Goal: Task Accomplishment & Management: Manage account settings

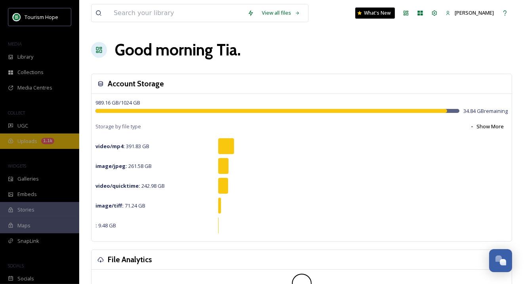
click at [30, 143] on span "Uploads" at bounding box center [27, 141] width 20 height 8
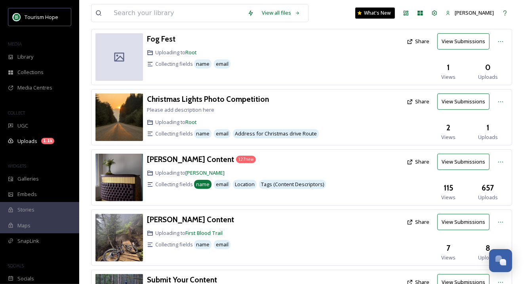
scroll to position [143, 0]
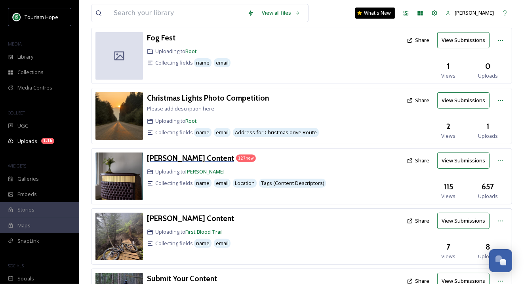
click at [200, 153] on h3 "Amanda Figlarska Content" at bounding box center [190, 158] width 87 height 10
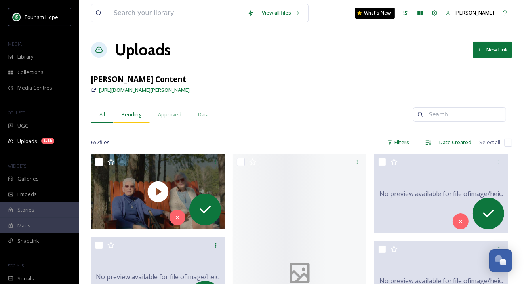
click at [130, 111] on span "Pending" at bounding box center [132, 115] width 20 height 8
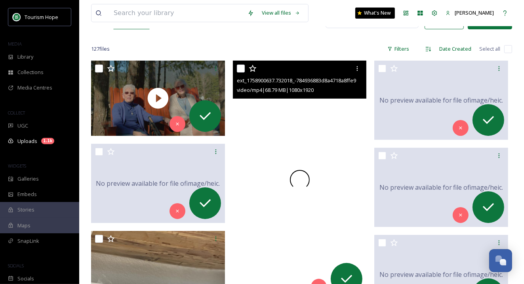
scroll to position [98, 0]
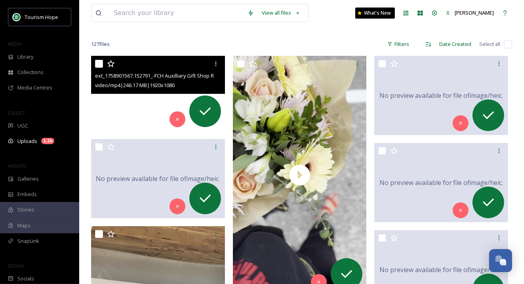
click at [120, 113] on video "ext_1758901567.152791_-FCH Auxilliary Gift Shop Revised.mp4" at bounding box center [158, 93] width 134 height 75
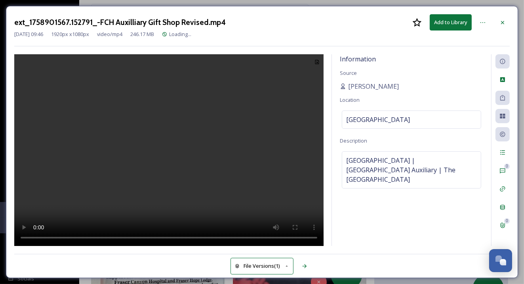
click at [208, 110] on video at bounding box center [168, 150] width 309 height 192
click at [129, 195] on video at bounding box center [168, 150] width 309 height 192
click at [504, 19] on icon at bounding box center [503, 22] width 6 height 6
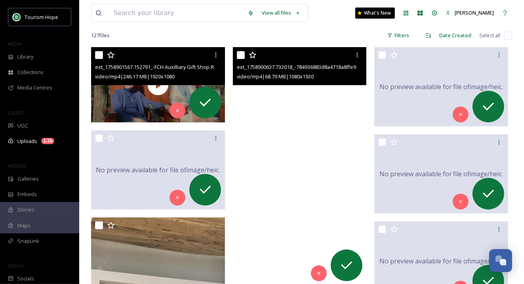
scroll to position [106, 0]
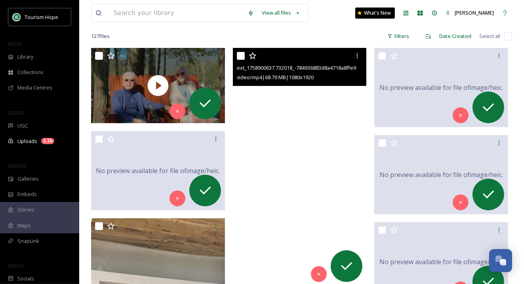
click at [291, 108] on video "ext_1758900637.732018_-784936883d8a4718a8ffe90dc908f575.MP4" at bounding box center [300, 167] width 134 height 238
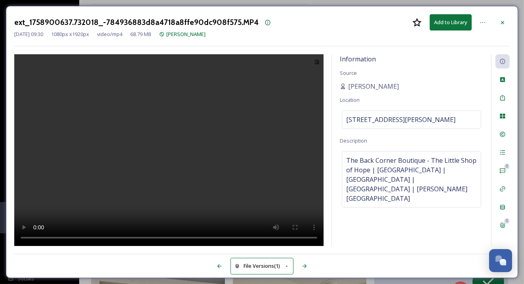
click at [176, 153] on video at bounding box center [168, 150] width 309 height 192
click at [486, 21] on icon at bounding box center [483, 22] width 6 height 6
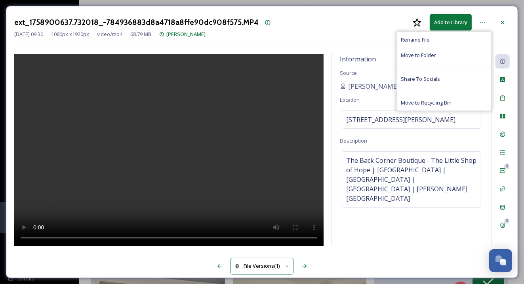
click at [350, 34] on div "Sep 26 2025 09:30 1080 px x 1920 px video/mp4 68.79 MB Amanda Figlarska" at bounding box center [262, 35] width 496 height 8
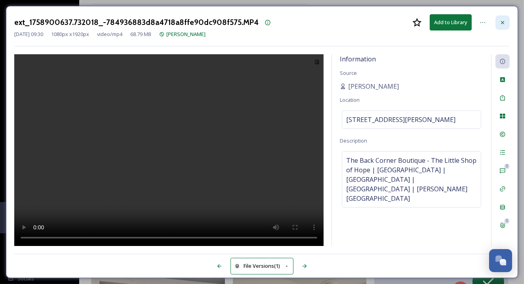
click at [503, 20] on icon at bounding box center [503, 22] width 6 height 6
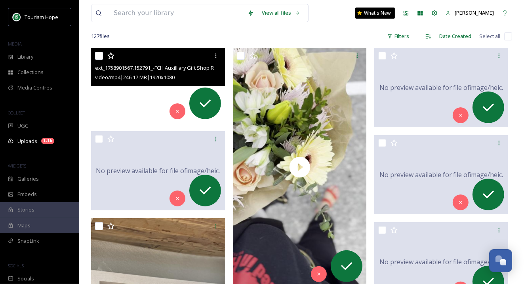
click at [116, 108] on video "ext_1758901567.152791_-FCH Auxilliary Gift Shop Revised.mp4" at bounding box center [158, 85] width 134 height 75
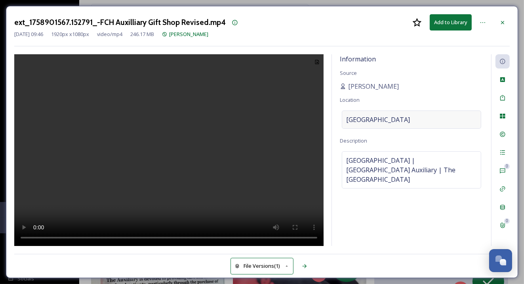
click at [378, 119] on span "[GEOGRAPHIC_DATA]" at bounding box center [378, 120] width 64 height 10
click at [378, 119] on input "[GEOGRAPHIC_DATA]" at bounding box center [411, 119] width 139 height 17
click at [387, 163] on span "[GEOGRAPHIC_DATA] | [GEOGRAPHIC_DATA] Auxiliary | The [GEOGRAPHIC_DATA]" at bounding box center [411, 170] width 131 height 29
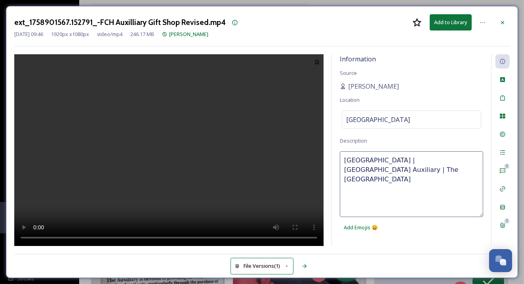
click at [387, 163] on textarea "[GEOGRAPHIC_DATA] | [GEOGRAPHIC_DATA] Auxiliary | The [GEOGRAPHIC_DATA]" at bounding box center [411, 184] width 143 height 66
click at [499, 21] on div at bounding box center [503, 22] width 14 height 14
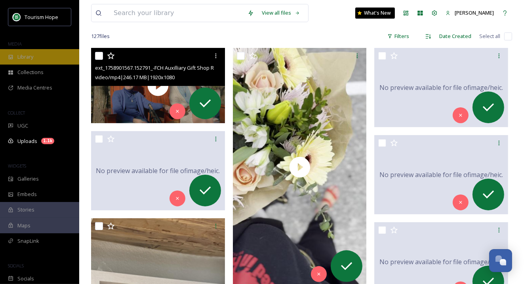
click at [52, 53] on div "Library" at bounding box center [39, 56] width 79 height 15
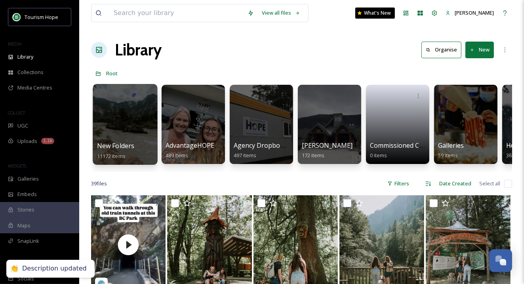
click at [133, 132] on div at bounding box center [125, 124] width 65 height 81
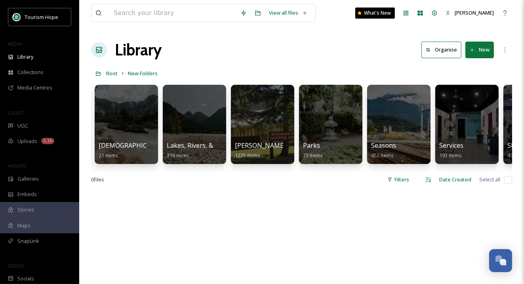
scroll to position [0, 684]
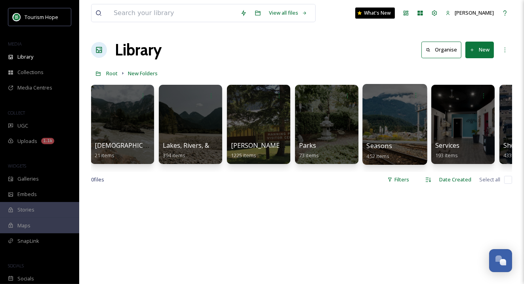
click at [384, 130] on div at bounding box center [395, 124] width 65 height 81
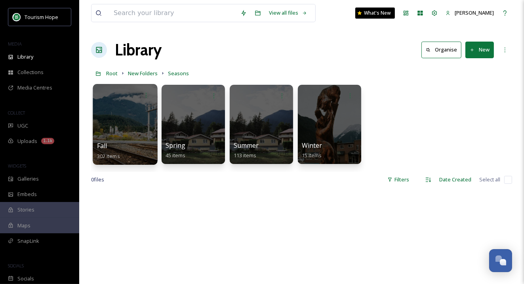
click at [130, 125] on div at bounding box center [125, 124] width 65 height 81
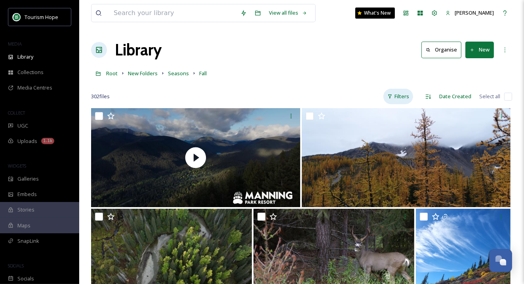
click at [401, 92] on div "Filters" at bounding box center [399, 96] width 30 height 15
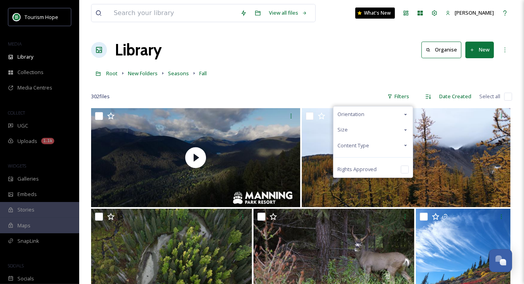
click at [382, 140] on div "Content Type" at bounding box center [373, 145] width 79 height 15
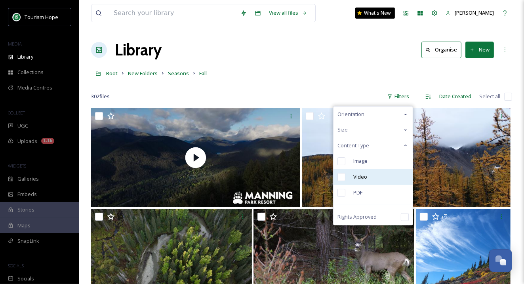
click at [376, 175] on div "Video" at bounding box center [373, 177] width 79 height 16
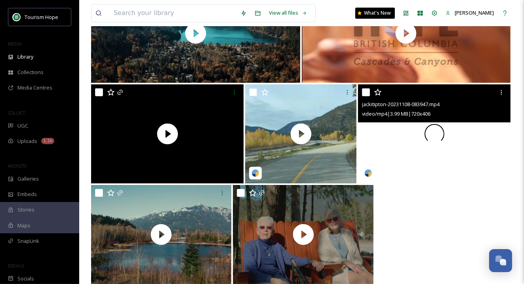
scroll to position [2148, 0]
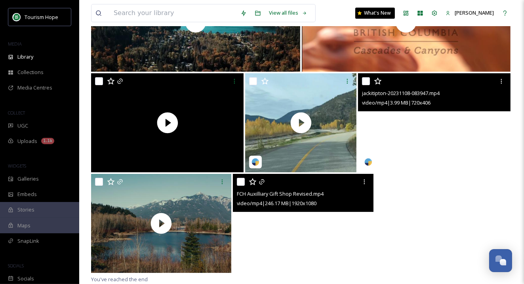
click at [341, 221] on video "FCH Auxilliary Gift Shop Revised.mp4" at bounding box center [303, 223] width 140 height 99
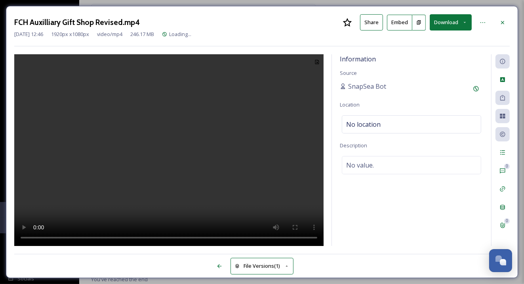
click at [200, 143] on video at bounding box center [168, 150] width 309 height 192
click at [205, 165] on video at bounding box center [168, 150] width 309 height 192
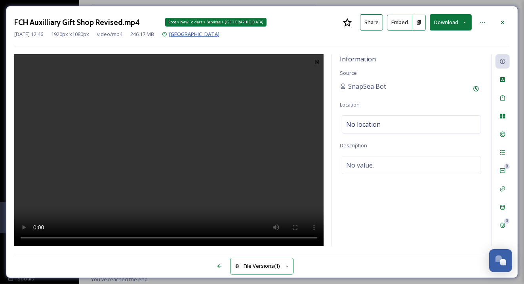
click at [219, 33] on span "[GEOGRAPHIC_DATA]" at bounding box center [194, 34] width 50 height 7
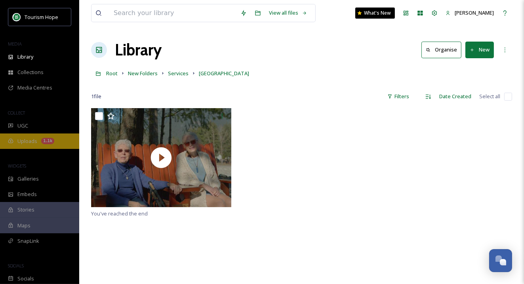
click at [17, 142] on span "Uploads" at bounding box center [27, 141] width 20 height 8
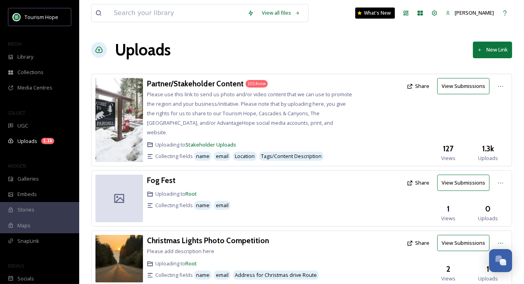
scroll to position [224, 0]
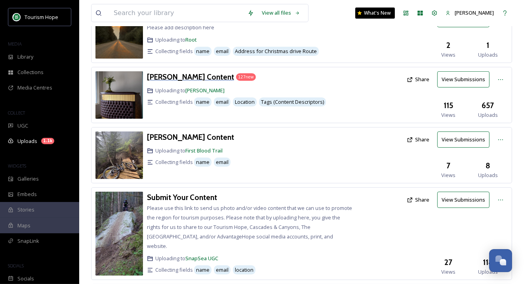
click at [192, 72] on h3 "Amanda Figlarska Content" at bounding box center [190, 77] width 87 height 10
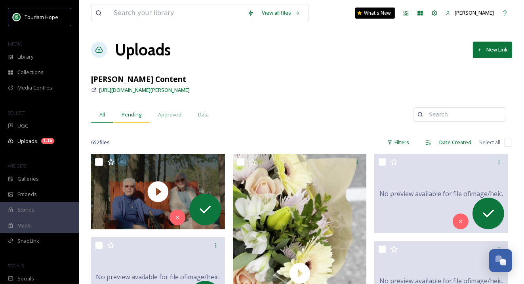
click at [133, 114] on span "Pending" at bounding box center [132, 115] width 20 height 8
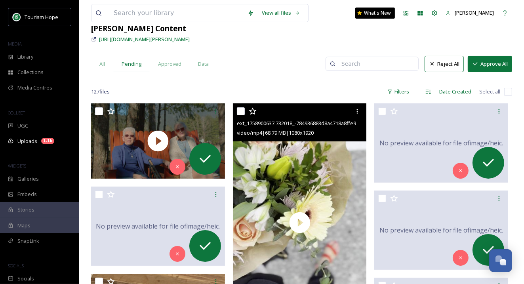
scroll to position [56, 0]
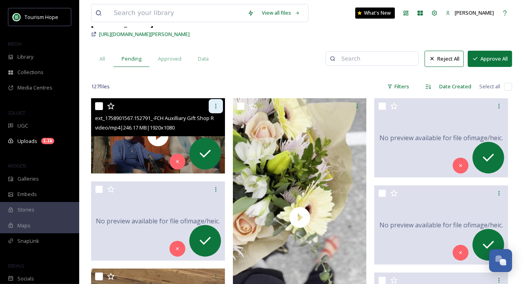
click at [213, 108] on icon at bounding box center [216, 106] width 6 height 6
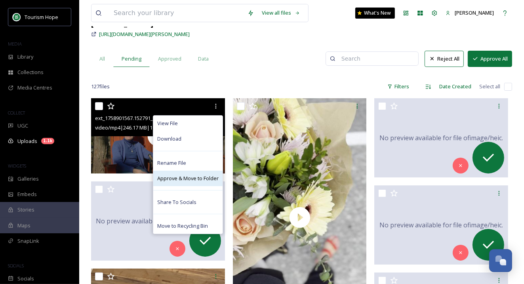
click at [201, 179] on span "Approve & Move to Folder" at bounding box center [187, 179] width 61 height 8
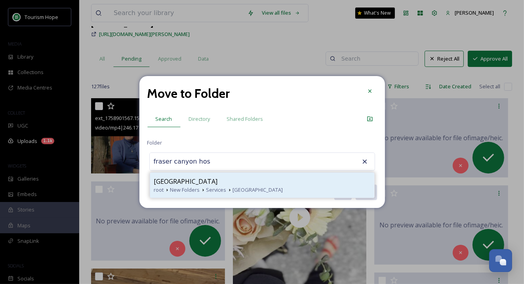
click at [209, 183] on span "[GEOGRAPHIC_DATA]" at bounding box center [186, 182] width 64 height 10
type input "[GEOGRAPHIC_DATA]"
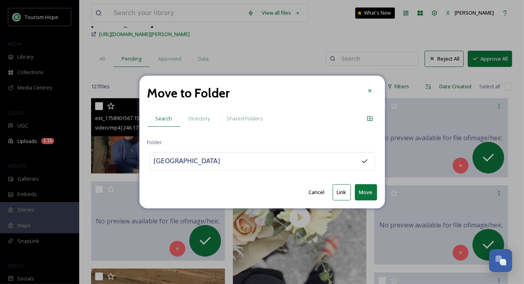
click at [368, 193] on button "Move" at bounding box center [366, 192] width 22 height 16
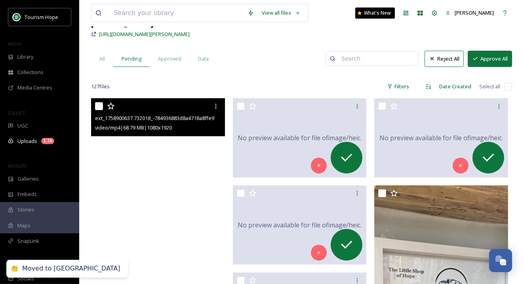
click at [187, 182] on video "ext_1758900637.732018_-784936883d8a4718a8ffe90dc908f575.MP4" at bounding box center [158, 217] width 134 height 238
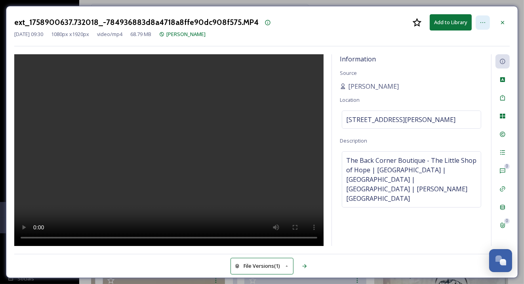
click at [485, 23] on icon at bounding box center [483, 22] width 6 height 6
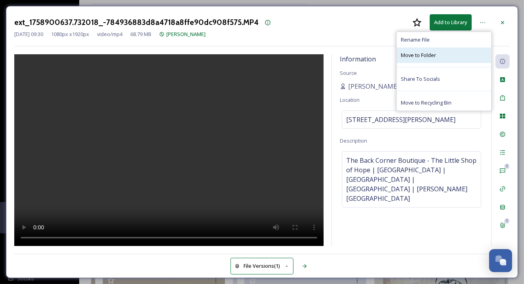
click at [432, 58] on span "Move to Folder" at bounding box center [418, 56] width 35 height 8
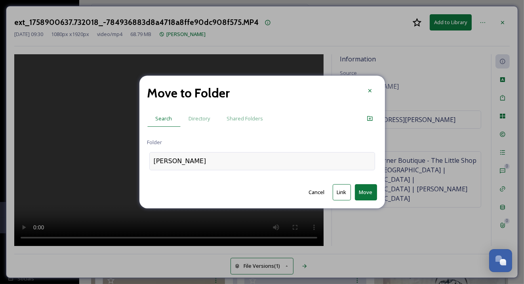
click at [223, 167] on div "Amanda Figlarska" at bounding box center [262, 161] width 226 height 18
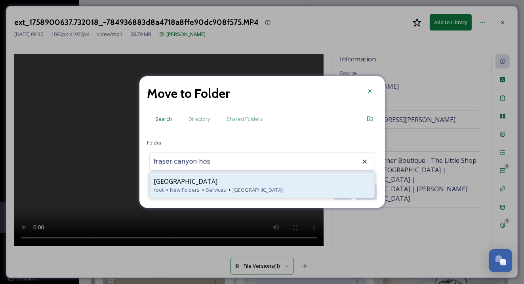
click at [215, 181] on span "[GEOGRAPHIC_DATA]" at bounding box center [186, 182] width 64 height 10
type input "[GEOGRAPHIC_DATA]"
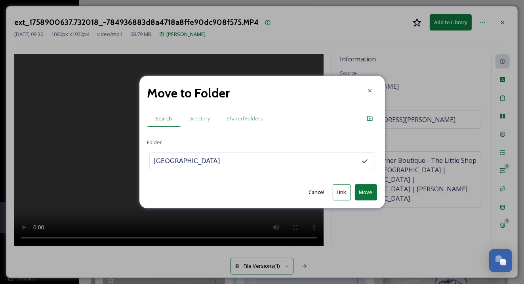
click at [363, 191] on button "Move" at bounding box center [366, 192] width 22 height 16
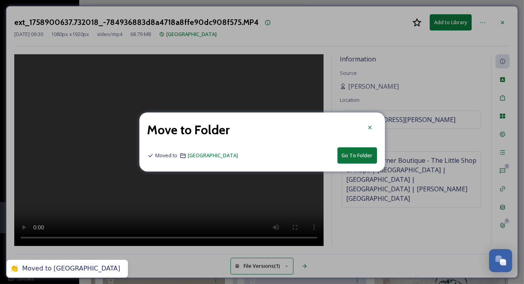
click at [355, 153] on button "Go To Folder" at bounding box center [358, 155] width 40 height 16
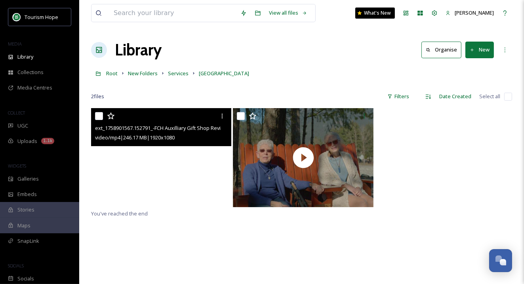
click at [207, 169] on video "ext_1758901567.152791_-FCH Auxilliary Gift Shop Revised.mp4" at bounding box center [161, 157] width 140 height 99
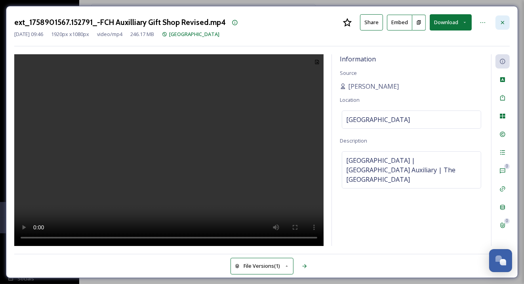
click at [502, 24] on icon at bounding box center [503, 22] width 6 height 6
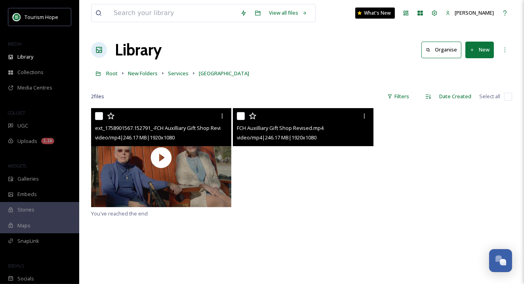
click at [342, 167] on video "FCH Auxilliary Gift Shop Revised.mp4" at bounding box center [303, 157] width 140 height 99
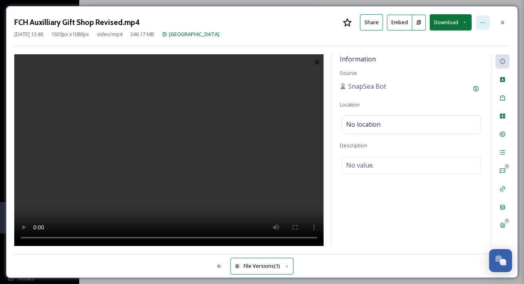
click at [483, 18] on div at bounding box center [483, 22] width 14 height 14
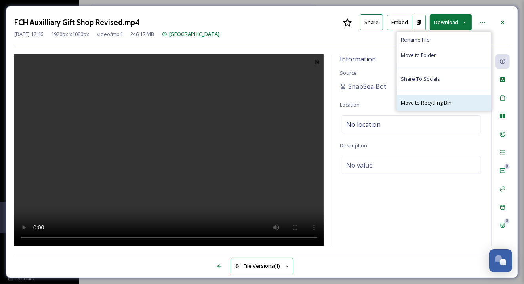
click at [453, 104] on div "Move to Recycling Bin" at bounding box center [444, 102] width 94 height 15
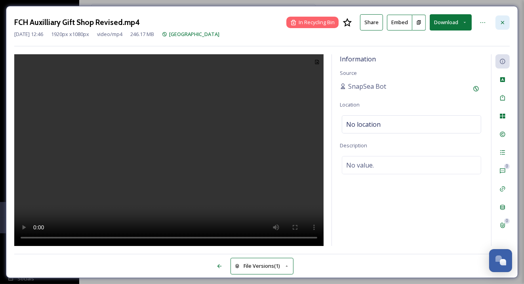
click at [503, 23] on icon at bounding box center [503, 22] width 6 height 6
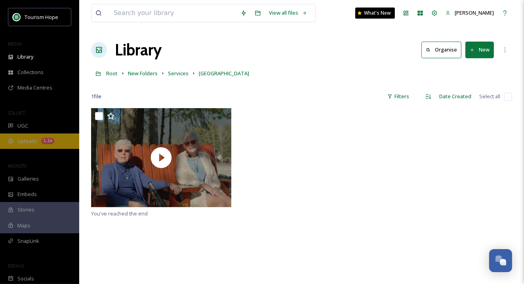
click at [23, 141] on span "Uploads" at bounding box center [27, 141] width 20 height 8
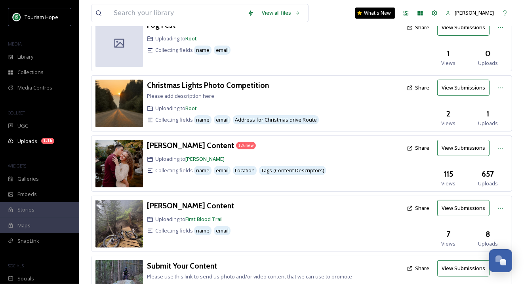
scroll to position [163, 0]
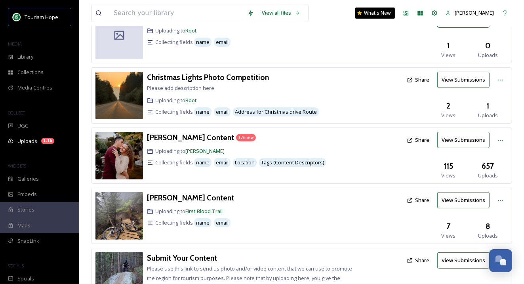
click at [126, 149] on img at bounding box center [119, 156] width 48 height 48
click at [163, 133] on h3 "[PERSON_NAME] Content" at bounding box center [190, 138] width 87 height 10
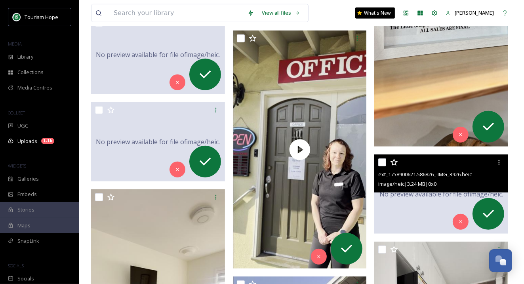
scroll to position [386, 0]
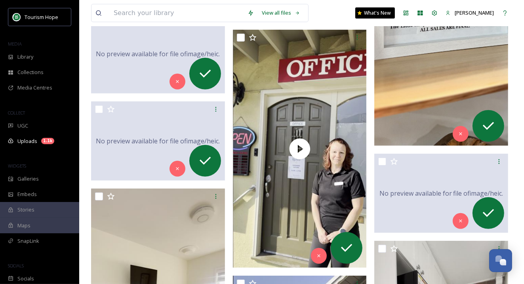
click at [419, 85] on img at bounding box center [441, 0] width 134 height 290
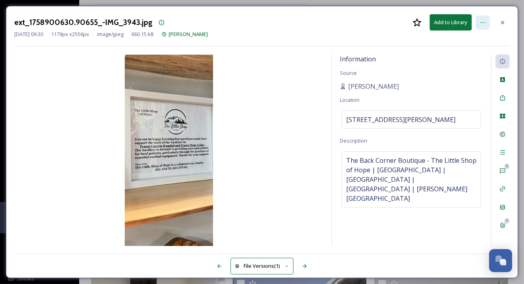
click at [481, 23] on icon at bounding box center [483, 22] width 6 height 6
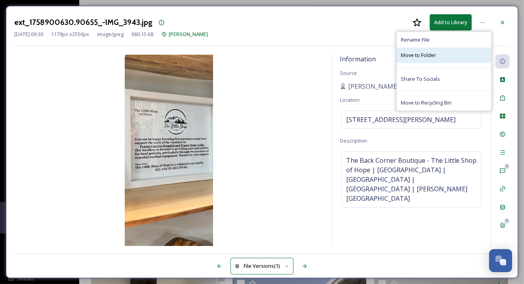
click at [459, 59] on div "Move to Folder" at bounding box center [444, 55] width 94 height 15
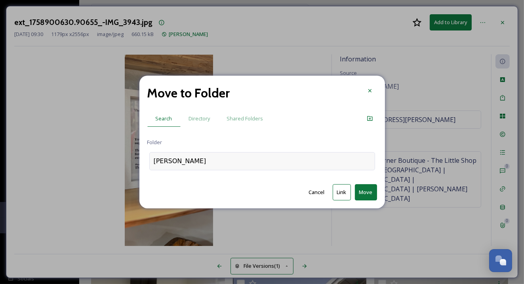
click at [227, 160] on div "Amanda Figlarska" at bounding box center [262, 161] width 226 height 18
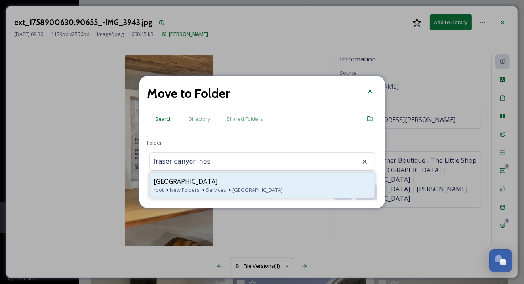
click at [226, 182] on div "[GEOGRAPHIC_DATA]" at bounding box center [262, 182] width 216 height 10
type input "[GEOGRAPHIC_DATA]"
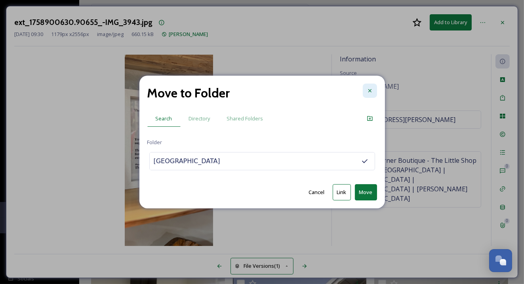
click at [369, 88] on icon at bounding box center [370, 91] width 6 height 6
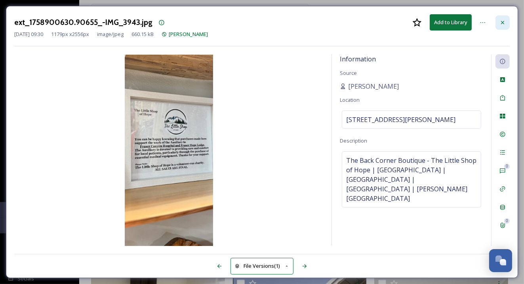
click at [501, 20] on icon at bounding box center [503, 22] width 6 height 6
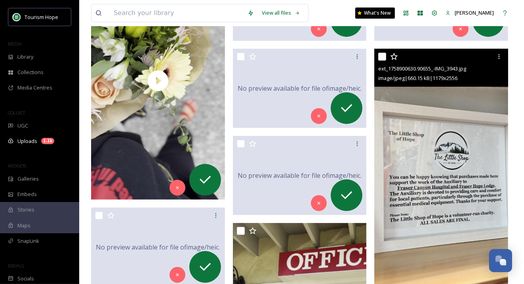
scroll to position [189, 0]
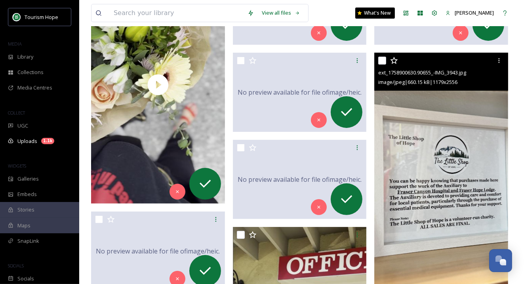
click at [384, 61] on input "checkbox" at bounding box center [382, 61] width 8 height 8
checkbox input "true"
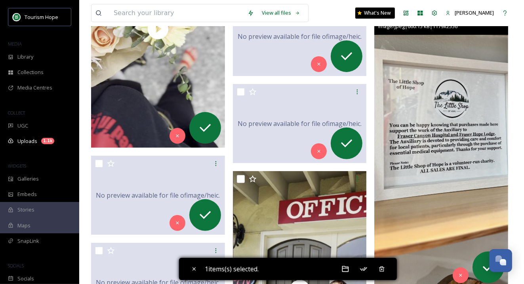
scroll to position [250, 0]
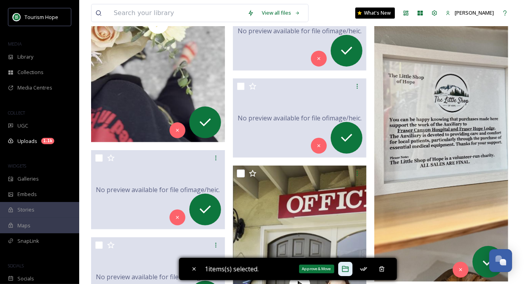
click at [347, 265] on icon at bounding box center [346, 269] width 8 height 8
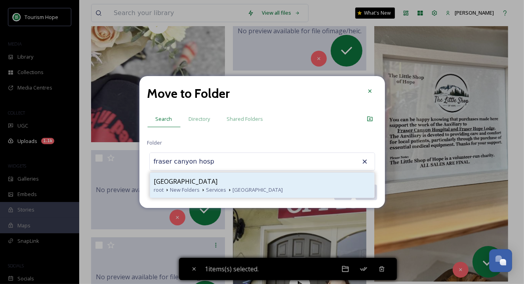
click at [214, 178] on span "[GEOGRAPHIC_DATA]" at bounding box center [186, 182] width 64 height 10
type input "[GEOGRAPHIC_DATA]"
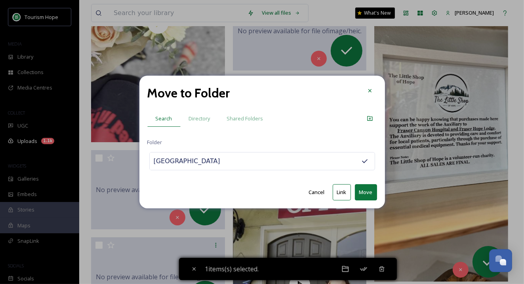
click at [366, 191] on button "Move" at bounding box center [366, 192] width 22 height 16
checkbox input "false"
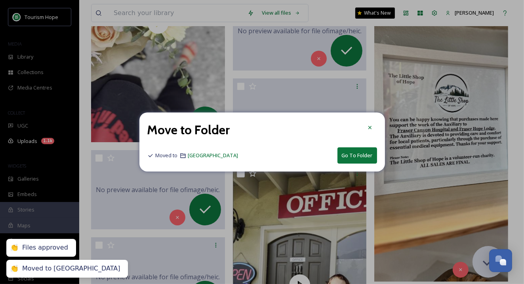
click at [353, 152] on button "Go To Folder" at bounding box center [358, 155] width 40 height 16
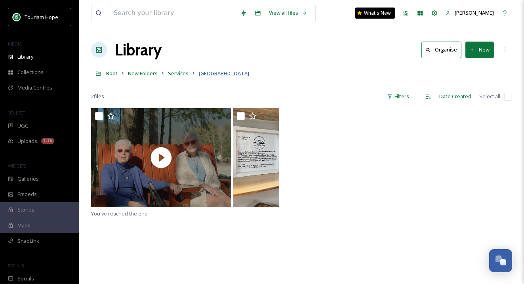
click at [212, 75] on span "[GEOGRAPHIC_DATA]" at bounding box center [224, 73] width 50 height 7
click at [36, 146] on div "Uploads 1.1k" at bounding box center [39, 141] width 79 height 15
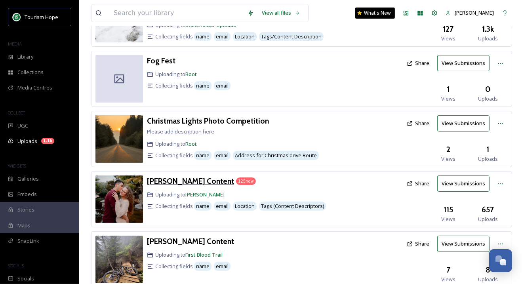
scroll to position [124, 0]
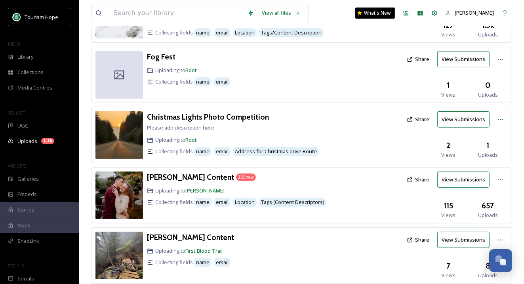
click at [125, 174] on img at bounding box center [119, 196] width 48 height 48
click at [162, 172] on h3 "Amanda Figlarska Content" at bounding box center [190, 177] width 87 height 10
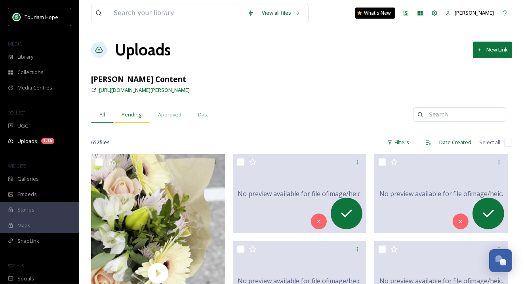
click at [128, 115] on span "Pending" at bounding box center [132, 115] width 20 height 8
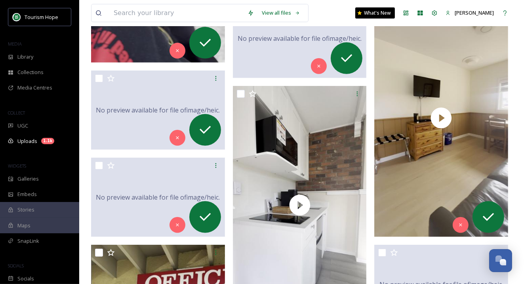
scroll to position [331, 0]
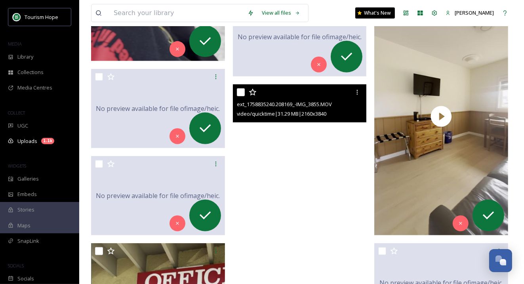
click at [298, 187] on video "ext_1758835240.208169_-IMG_3855.MOV" at bounding box center [300, 203] width 134 height 238
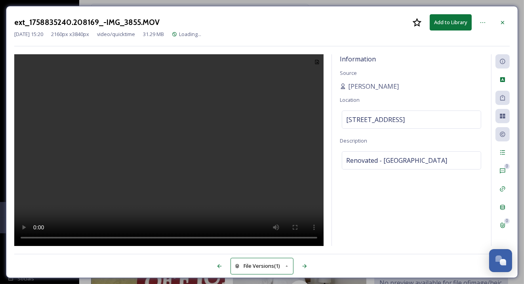
click at [215, 106] on video at bounding box center [168, 150] width 309 height 192
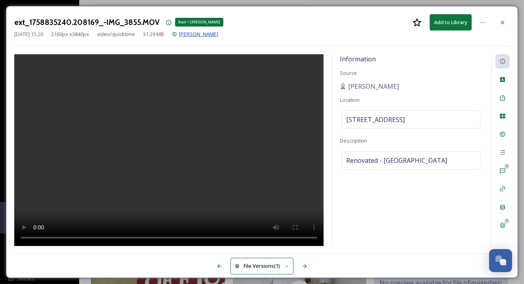
click at [218, 36] on span "Amanda Figlarska" at bounding box center [198, 34] width 39 height 7
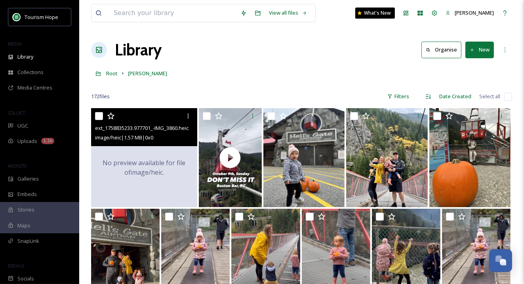
click at [161, 188] on div "No preview available for file of image/heic ." at bounding box center [144, 167] width 106 height 119
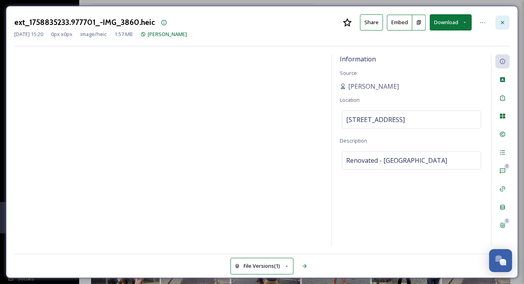
click at [501, 23] on icon at bounding box center [502, 22] width 3 height 3
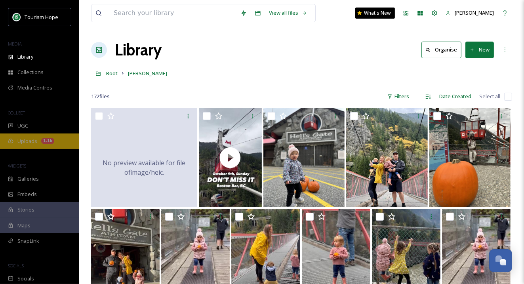
click at [20, 147] on div "Uploads 1.1k" at bounding box center [39, 141] width 79 height 15
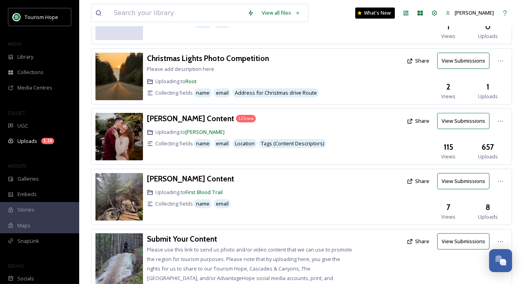
scroll to position [191, 0]
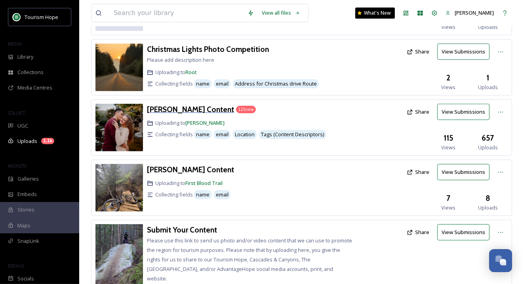
click at [173, 105] on h3 "Amanda Figlarska Content" at bounding box center [190, 110] width 87 height 10
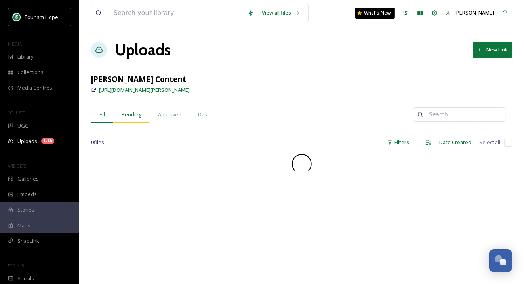
click at [126, 117] on span "Pending" at bounding box center [132, 115] width 20 height 8
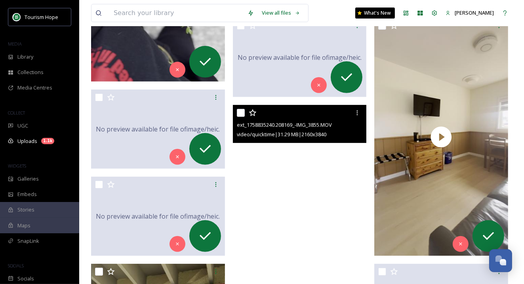
scroll to position [309, 0]
